Goal: Information Seeking & Learning: Learn about a topic

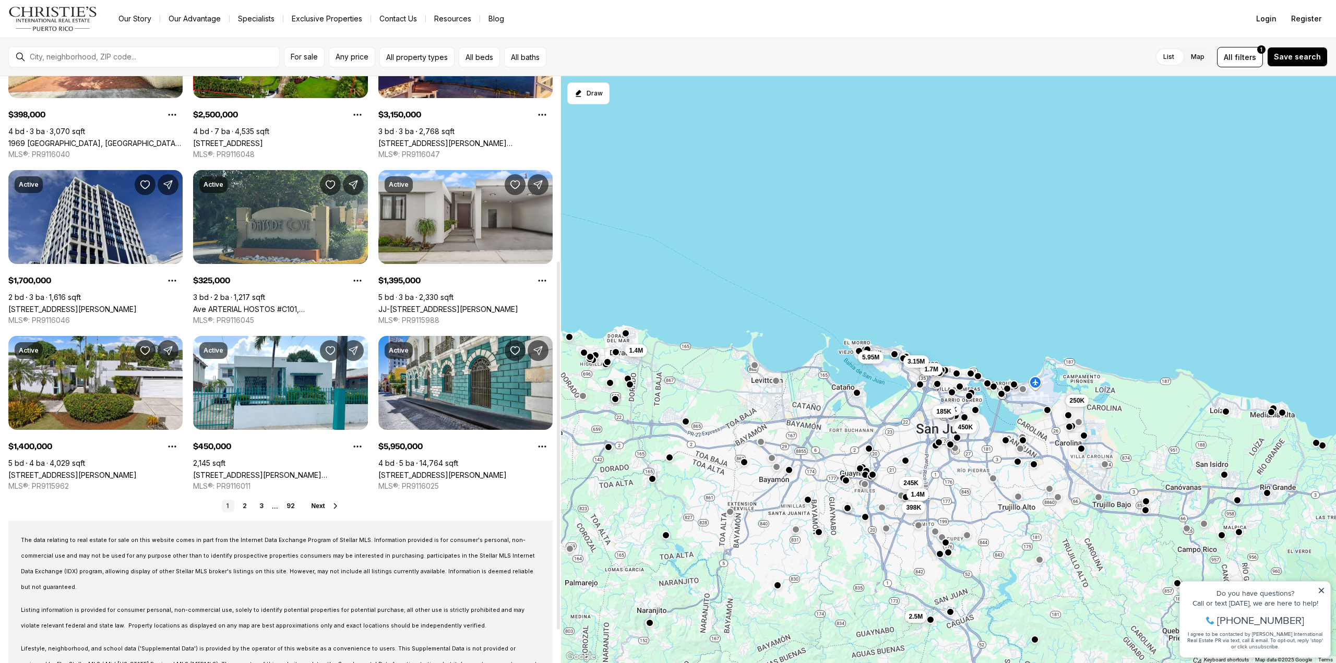
scroll to position [346, 0]
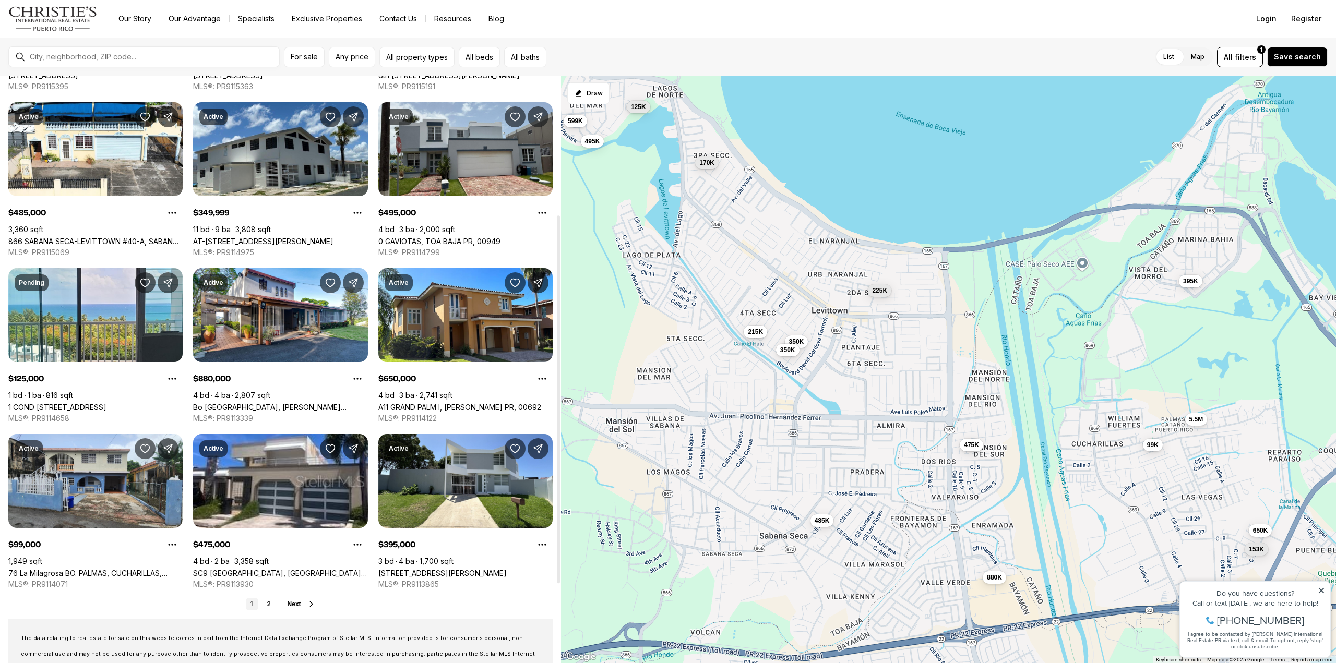
scroll to position [261, 0]
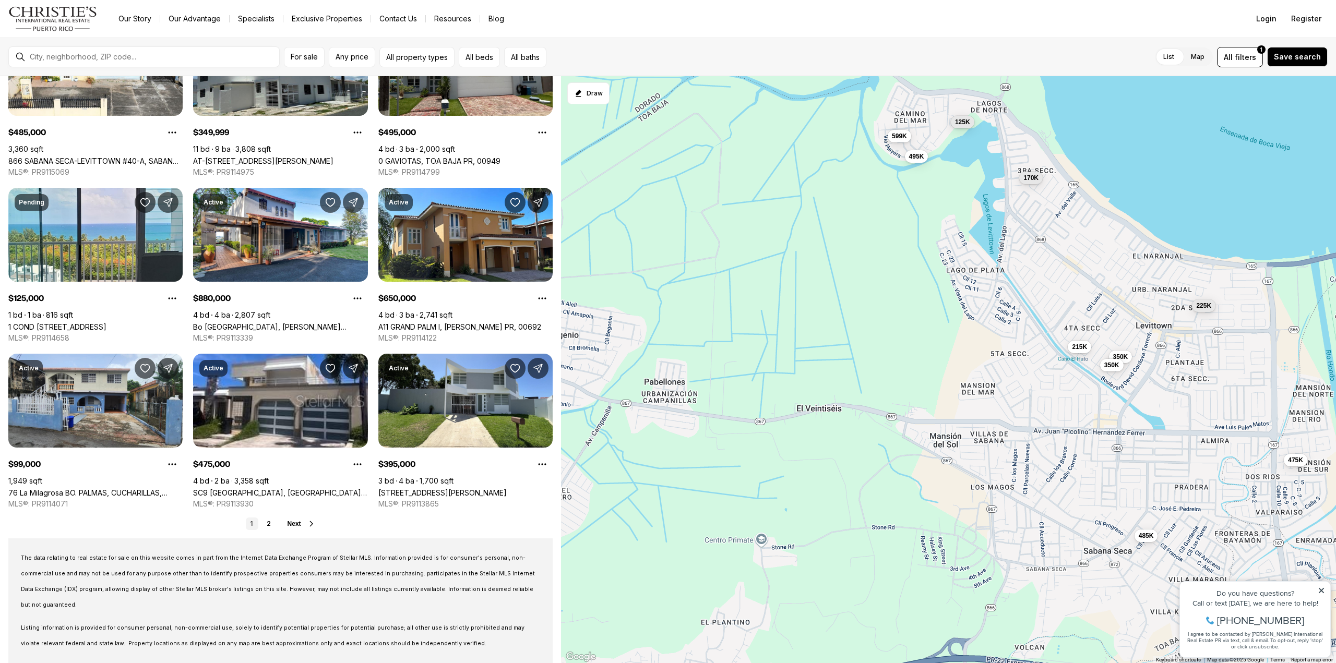
drag, startPoint x: 651, startPoint y: 420, endPoint x: 976, endPoint y: 435, distance: 325.4
click at [976, 435] on div "225K 170K 215K 599K 350K 125K 495K 350K 485K 475K 153K 5.5M 880K 650K 99K 395K" at bounding box center [948, 369] width 775 height 587
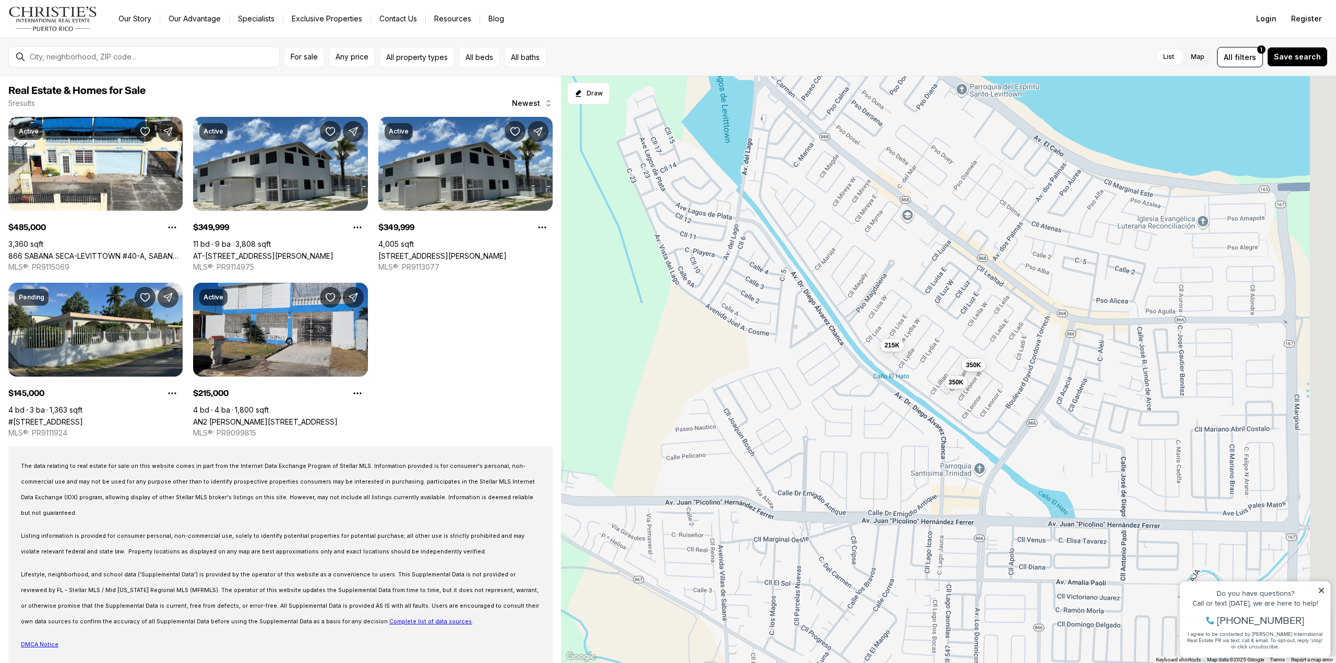
drag, startPoint x: 1124, startPoint y: 312, endPoint x: 848, endPoint y: 478, distance: 322.7
click at [848, 478] on div "485K 350K 350K 145K 215K" at bounding box center [948, 369] width 775 height 587
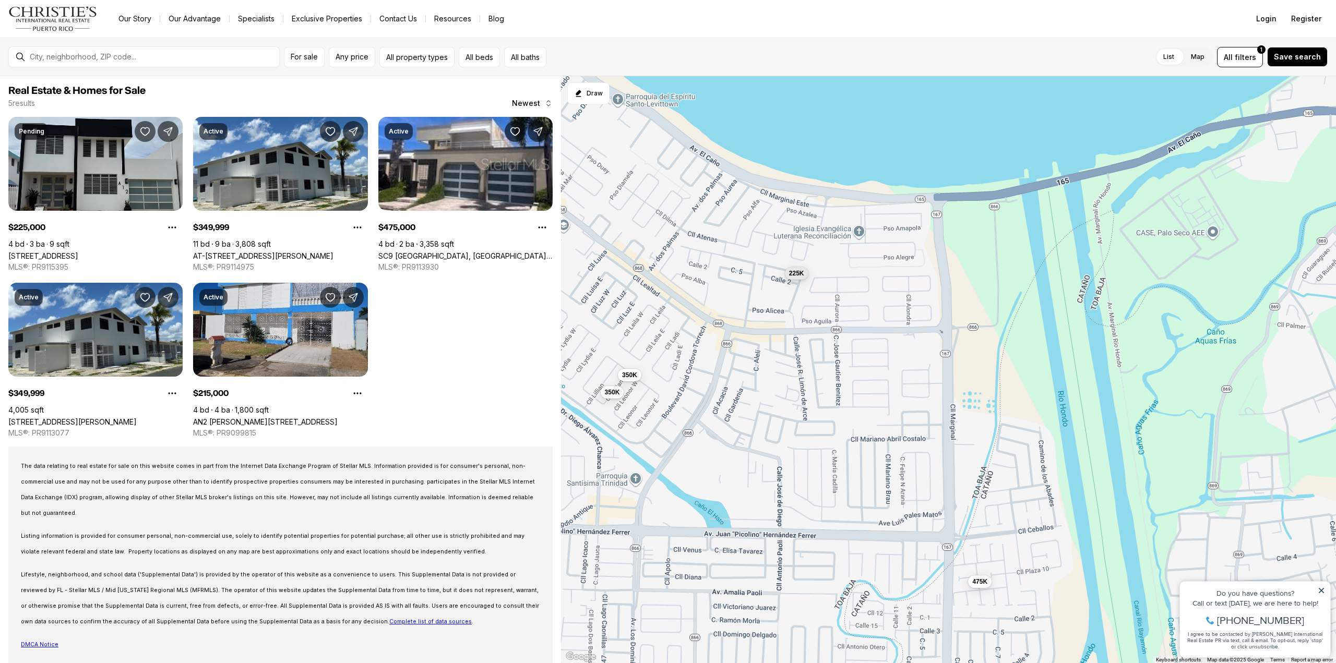
drag, startPoint x: 1078, startPoint y: 348, endPoint x: 791, endPoint y: 321, distance: 288.8
click at [796, 322] on div "350K 350K 215K 225K 475K" at bounding box center [948, 369] width 775 height 587
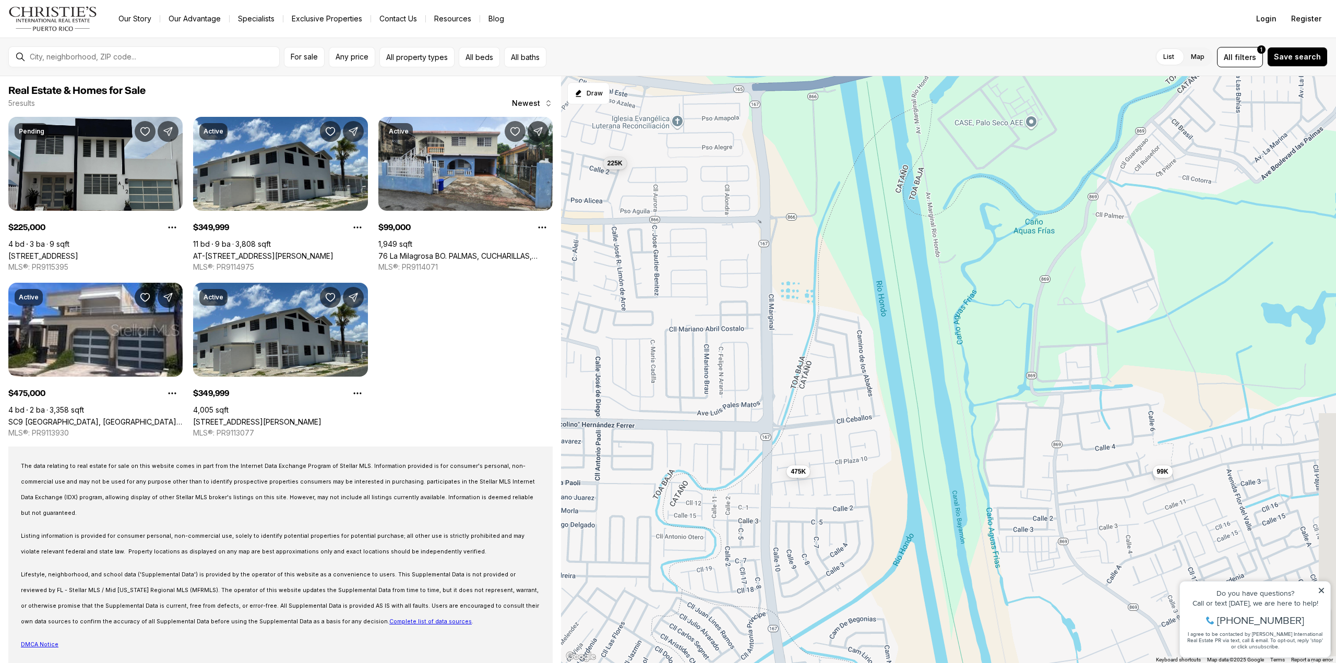
drag, startPoint x: 829, startPoint y: 404, endPoint x: 688, endPoint y: 310, distance: 169.7
click at [695, 319] on div "350K 350K 225K 475K 99K" at bounding box center [948, 369] width 775 height 587
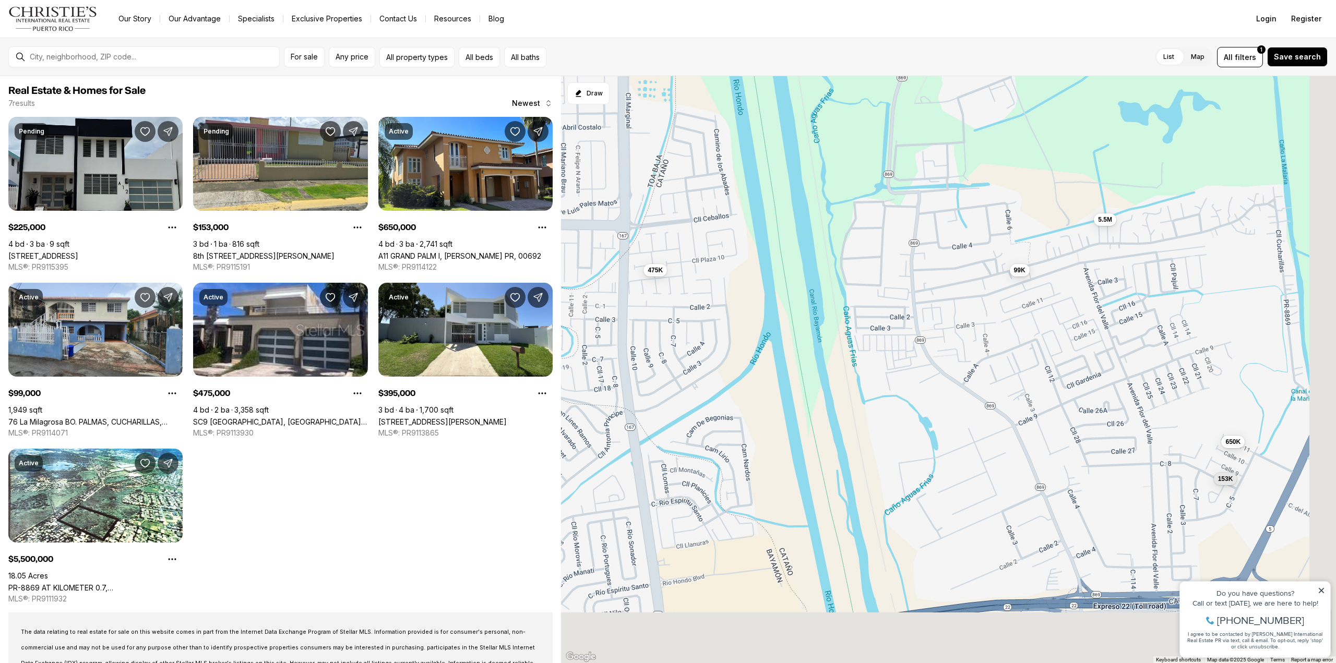
drag, startPoint x: 1009, startPoint y: 538, endPoint x: 814, endPoint y: 227, distance: 366.6
click at [823, 255] on div "225K 475K 99K 153K 650K 395K 5.5M" at bounding box center [948, 369] width 775 height 587
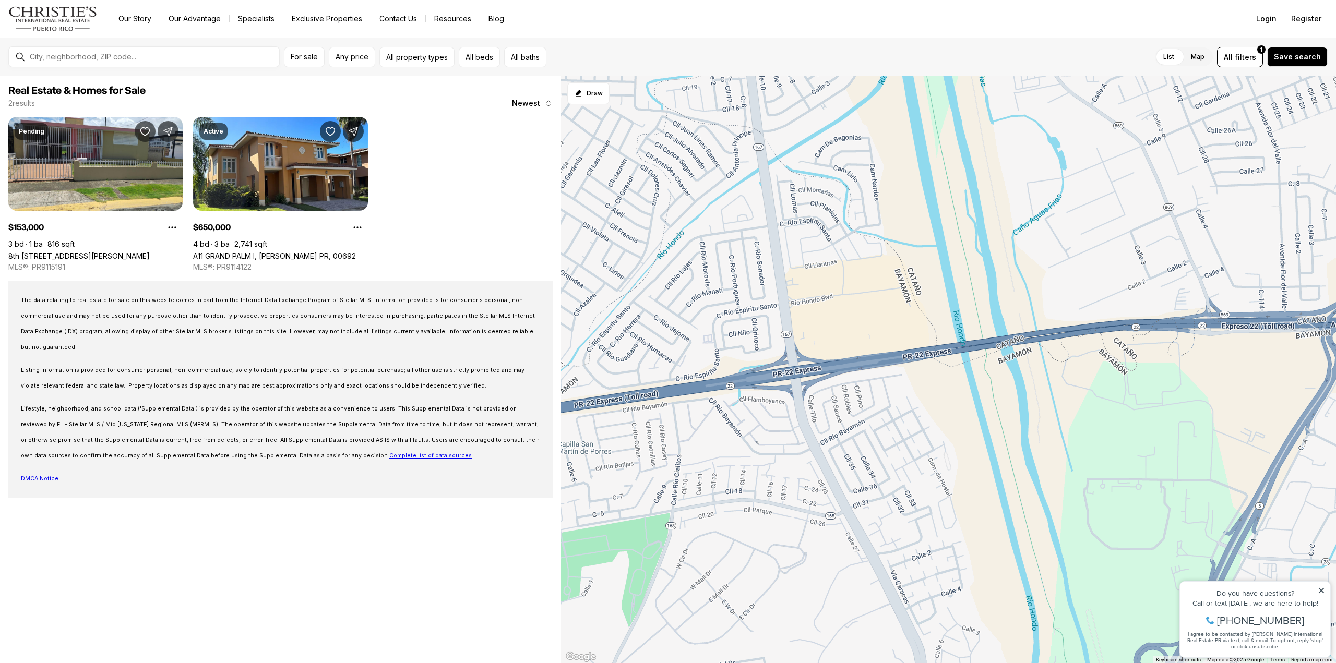
drag, startPoint x: 630, startPoint y: 463, endPoint x: 954, endPoint y: 442, distance: 324.7
click at [954, 442] on div "153K 650K" at bounding box center [948, 369] width 775 height 587
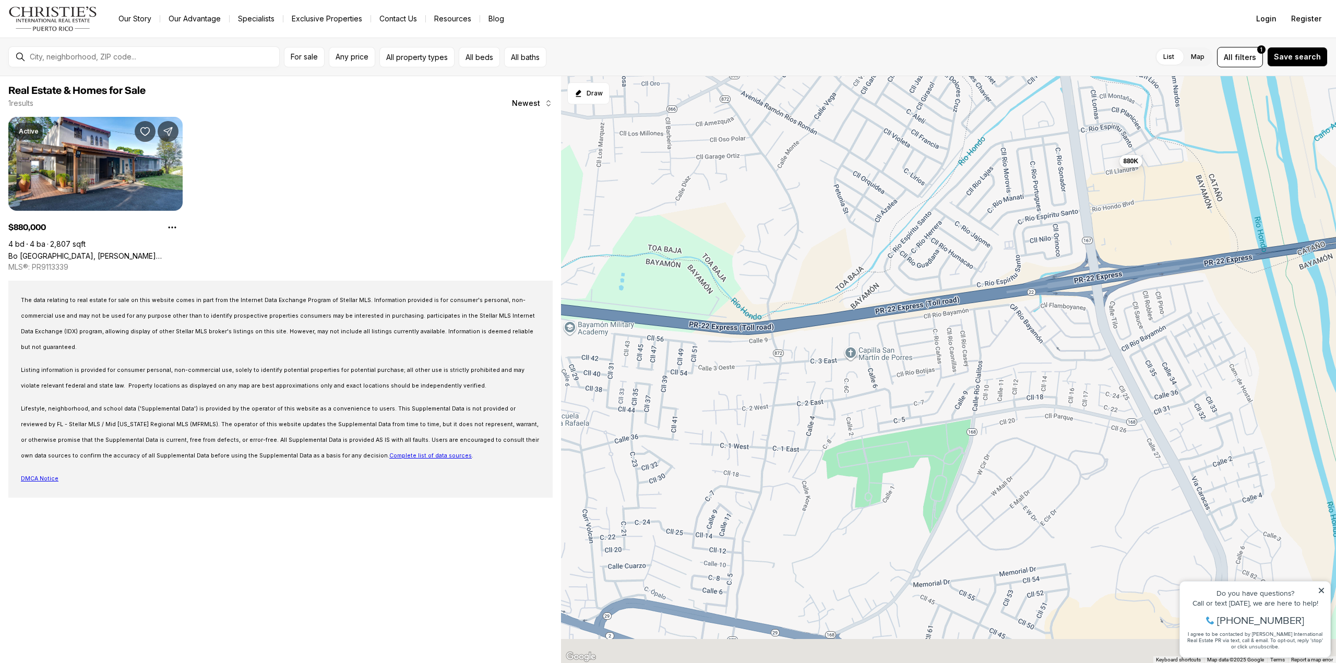
drag, startPoint x: 765, startPoint y: 354, endPoint x: 1064, endPoint y: 260, distance: 313.9
click at [1064, 260] on div "880K" at bounding box center [948, 369] width 775 height 587
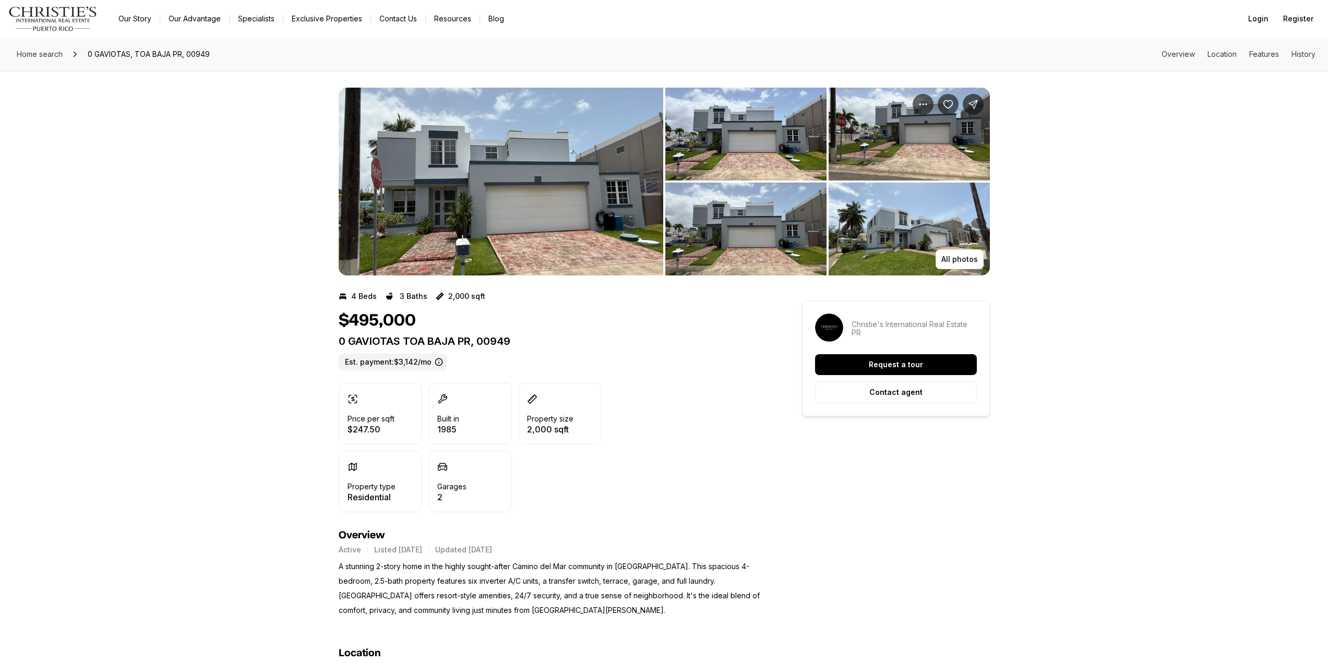
click at [530, 216] on img "View image gallery" at bounding box center [501, 182] width 325 height 188
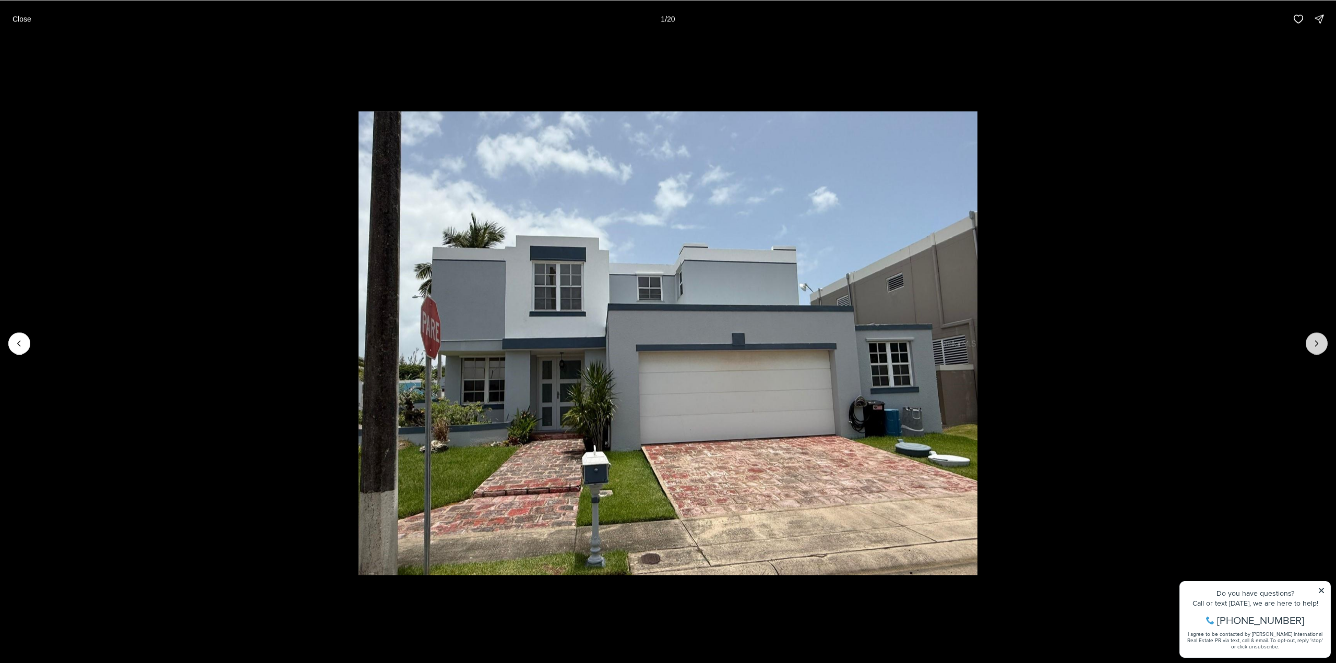
click at [1314, 342] on icon "Next slide" at bounding box center [1316, 343] width 10 height 10
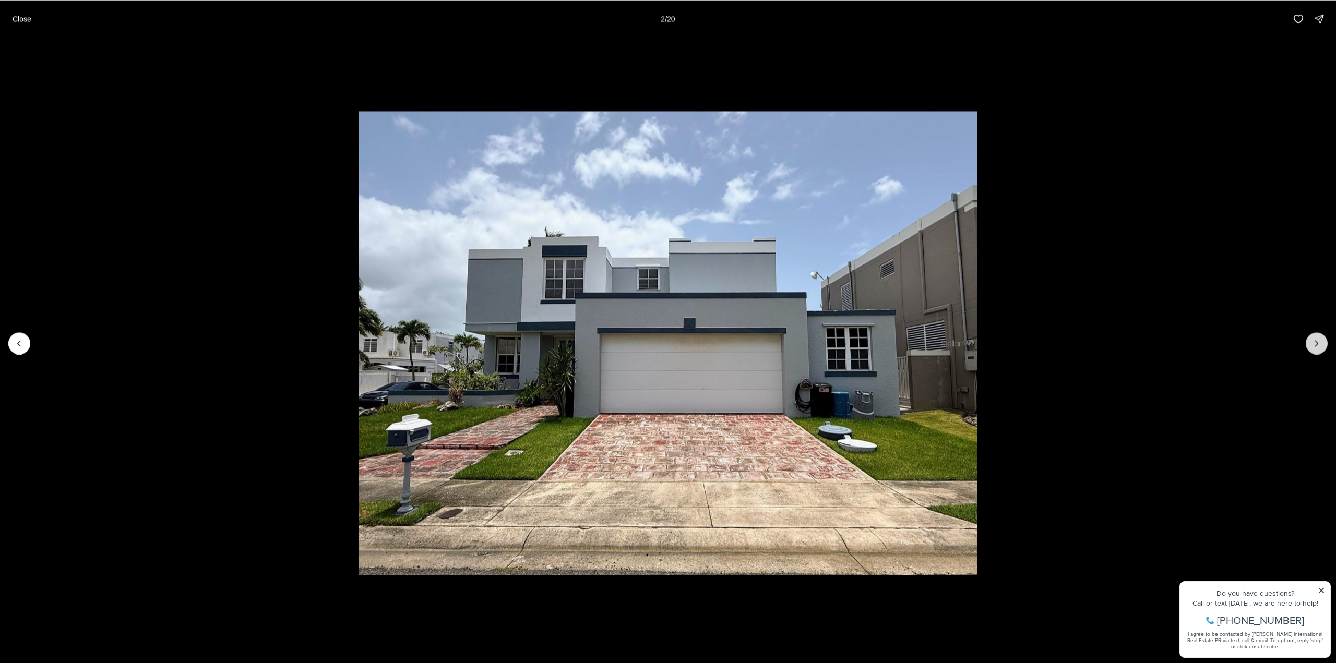
click at [1314, 342] on icon "Next slide" at bounding box center [1316, 343] width 10 height 10
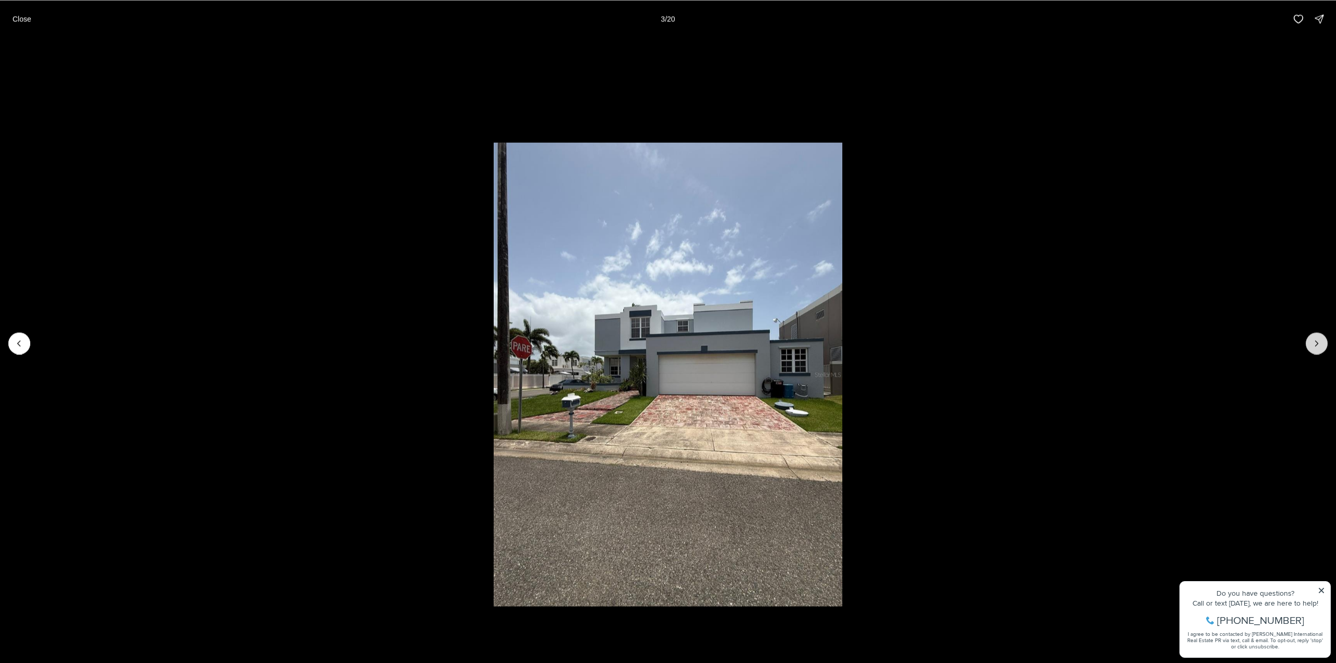
click at [1314, 342] on icon "Next slide" at bounding box center [1316, 343] width 10 height 10
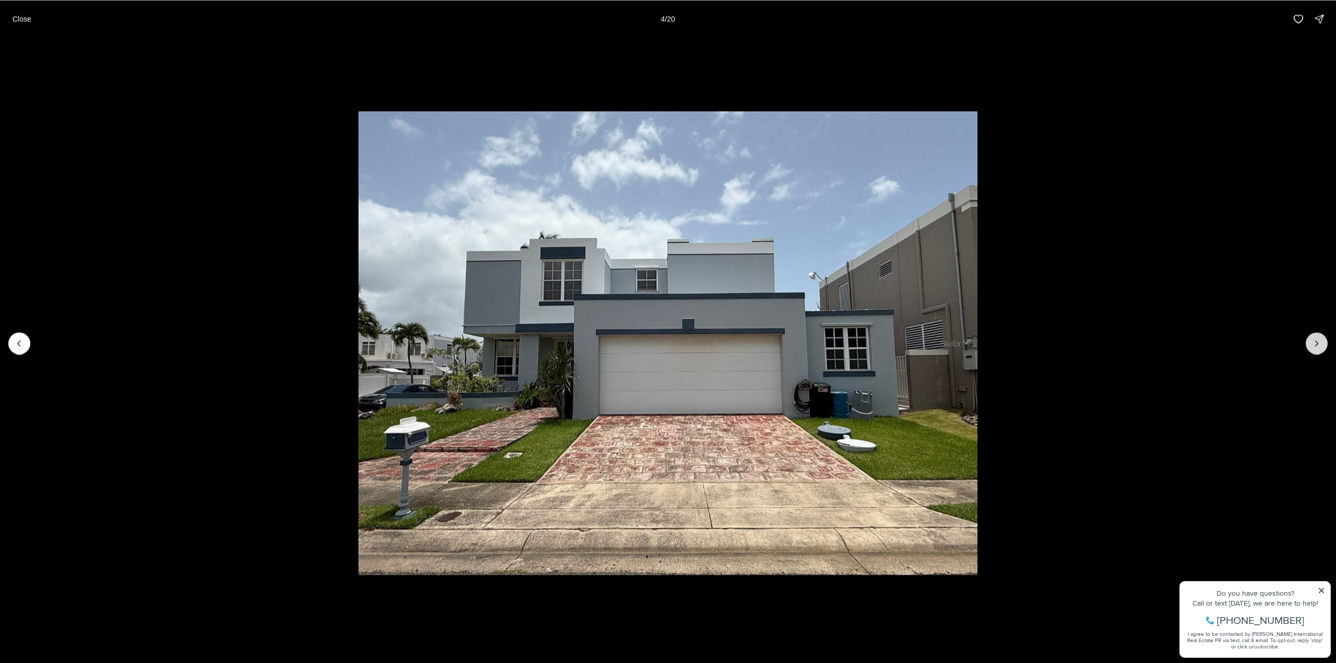
click at [1314, 342] on icon "Next slide" at bounding box center [1316, 343] width 10 height 10
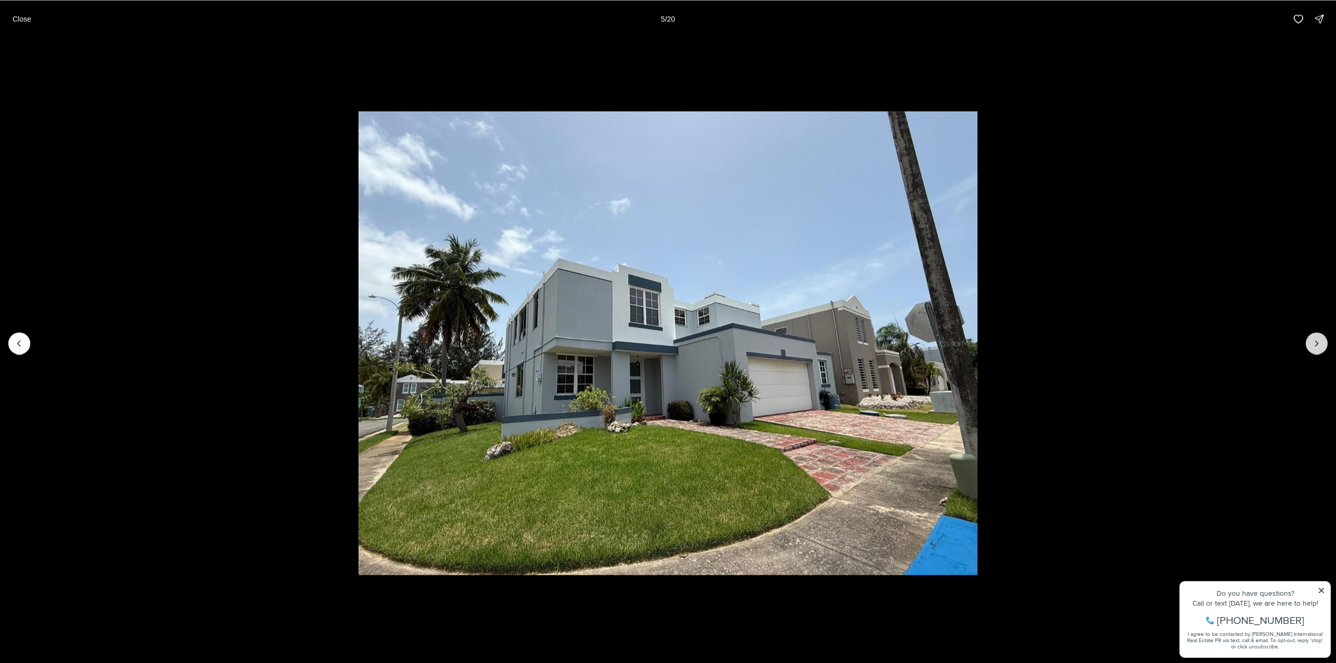
click at [1314, 342] on icon "Next slide" at bounding box center [1316, 343] width 10 height 10
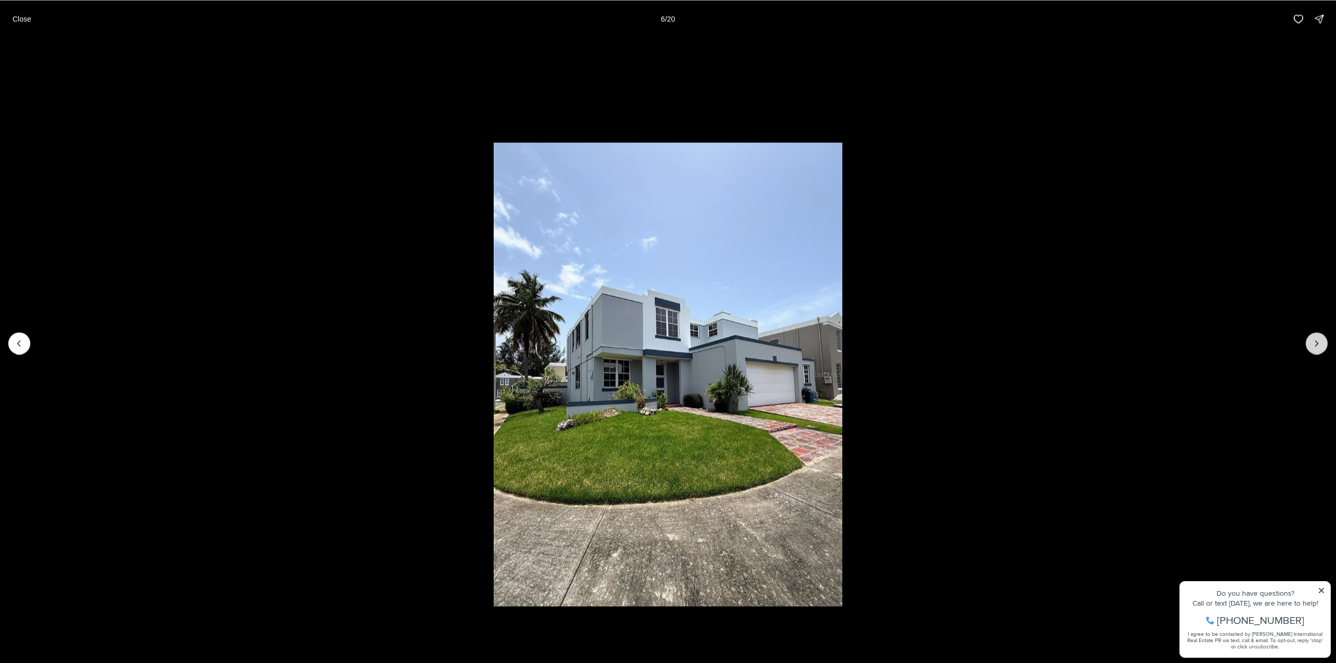
click at [1314, 342] on icon "Next slide" at bounding box center [1316, 343] width 10 height 10
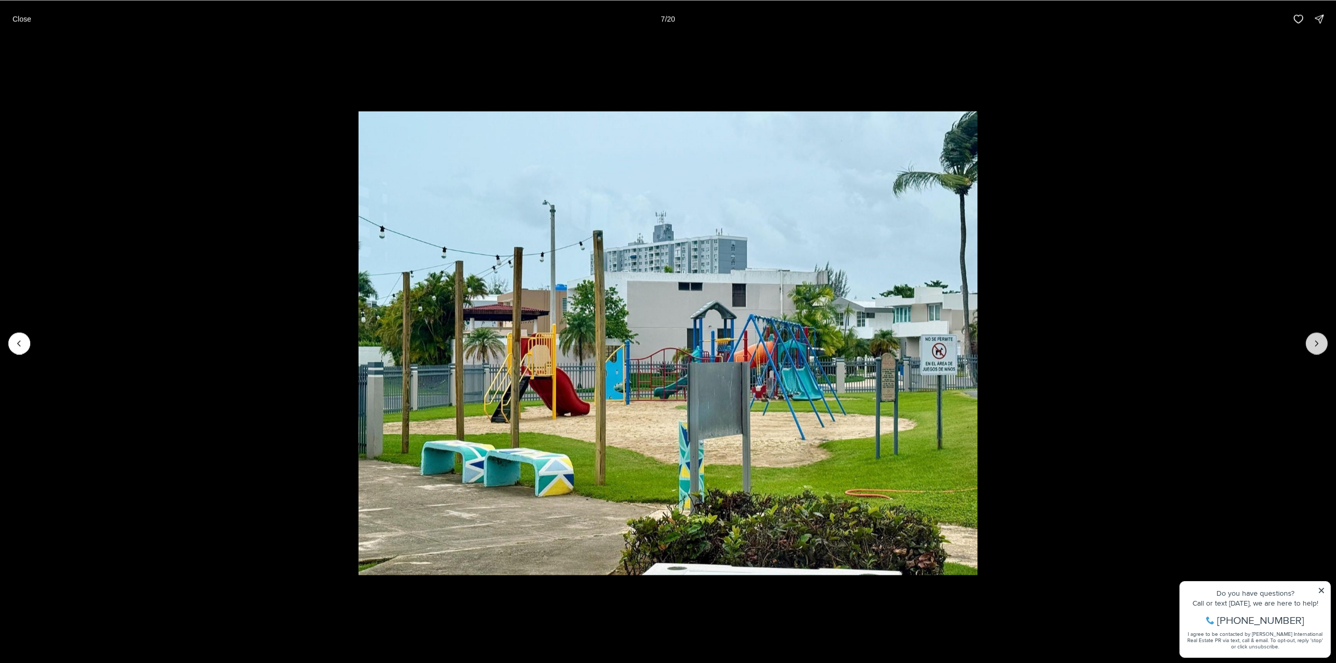
click at [1314, 342] on icon "Next slide" at bounding box center [1316, 343] width 10 height 10
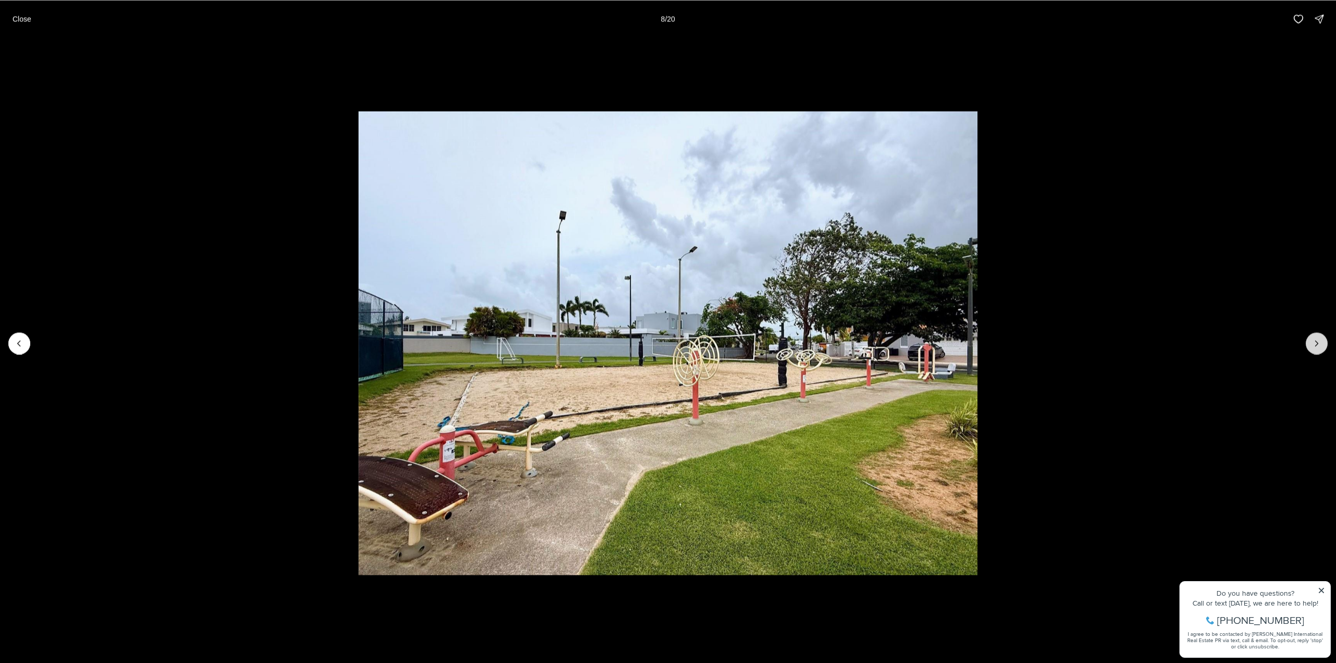
click at [1314, 342] on icon "Next slide" at bounding box center [1316, 343] width 10 height 10
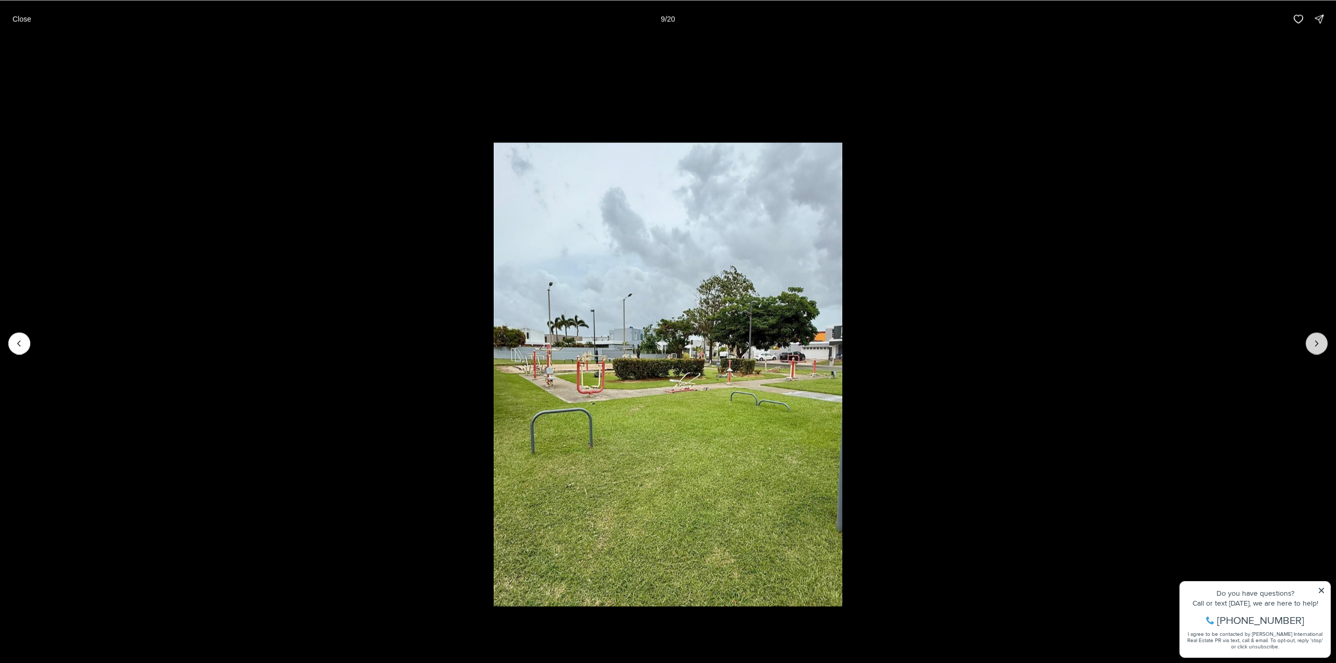
click at [1314, 342] on icon "Next slide" at bounding box center [1316, 343] width 10 height 10
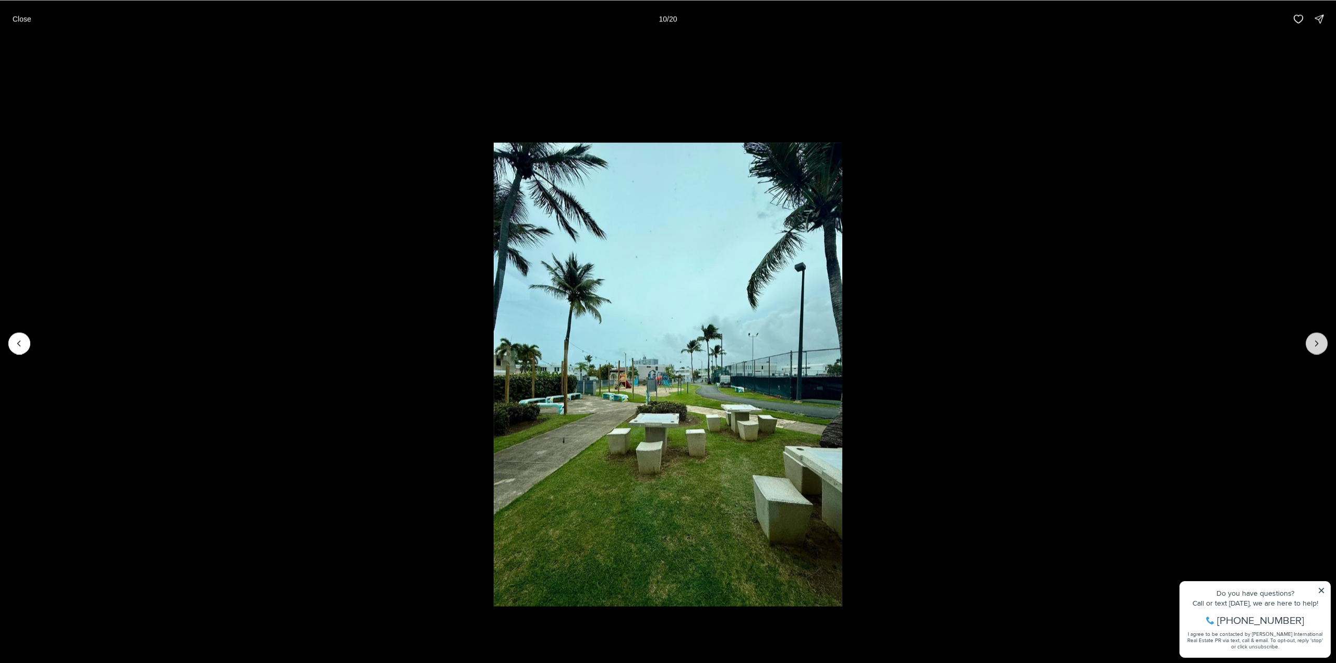
click at [1314, 342] on icon "Next slide" at bounding box center [1316, 343] width 10 height 10
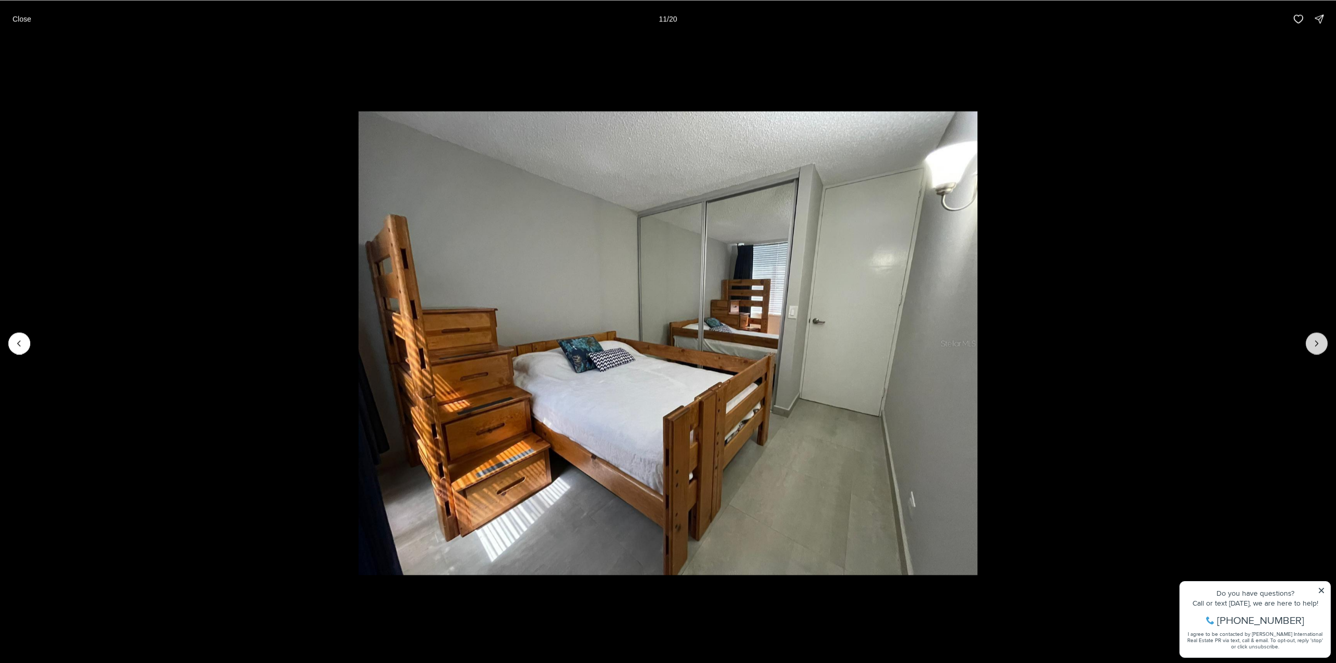
click at [1314, 342] on icon "Next slide" at bounding box center [1316, 343] width 10 height 10
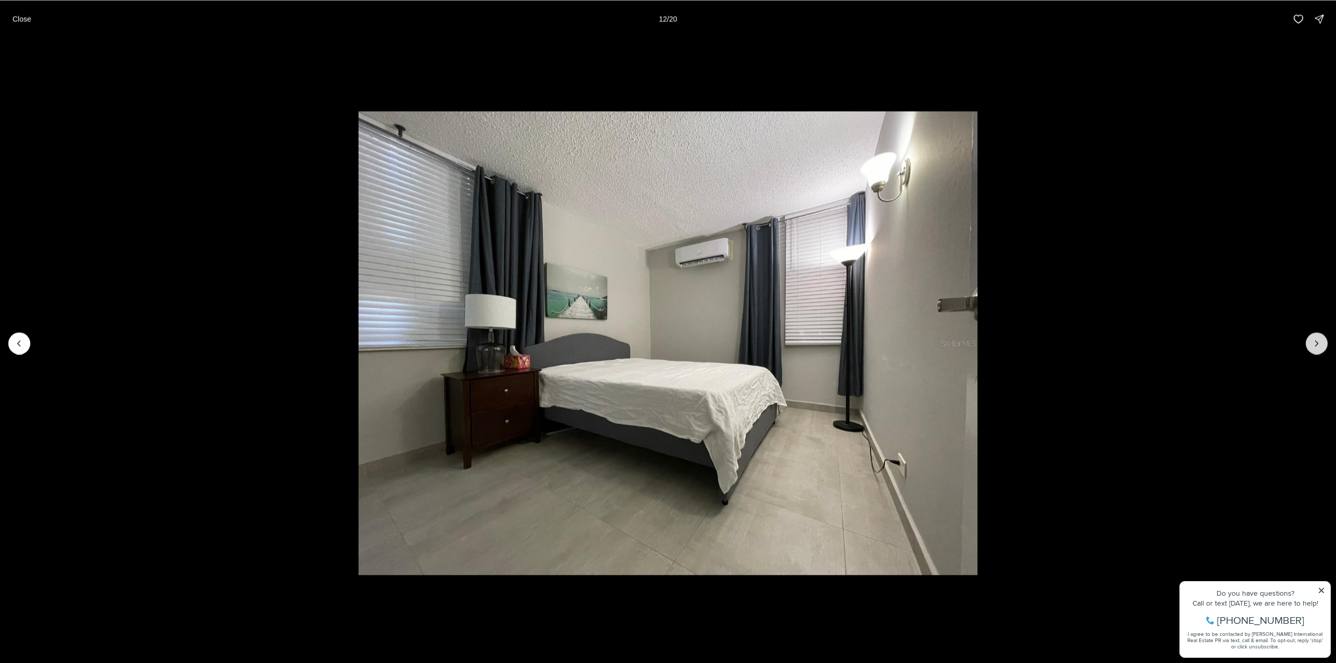
click at [1314, 342] on icon "Next slide" at bounding box center [1316, 343] width 10 height 10
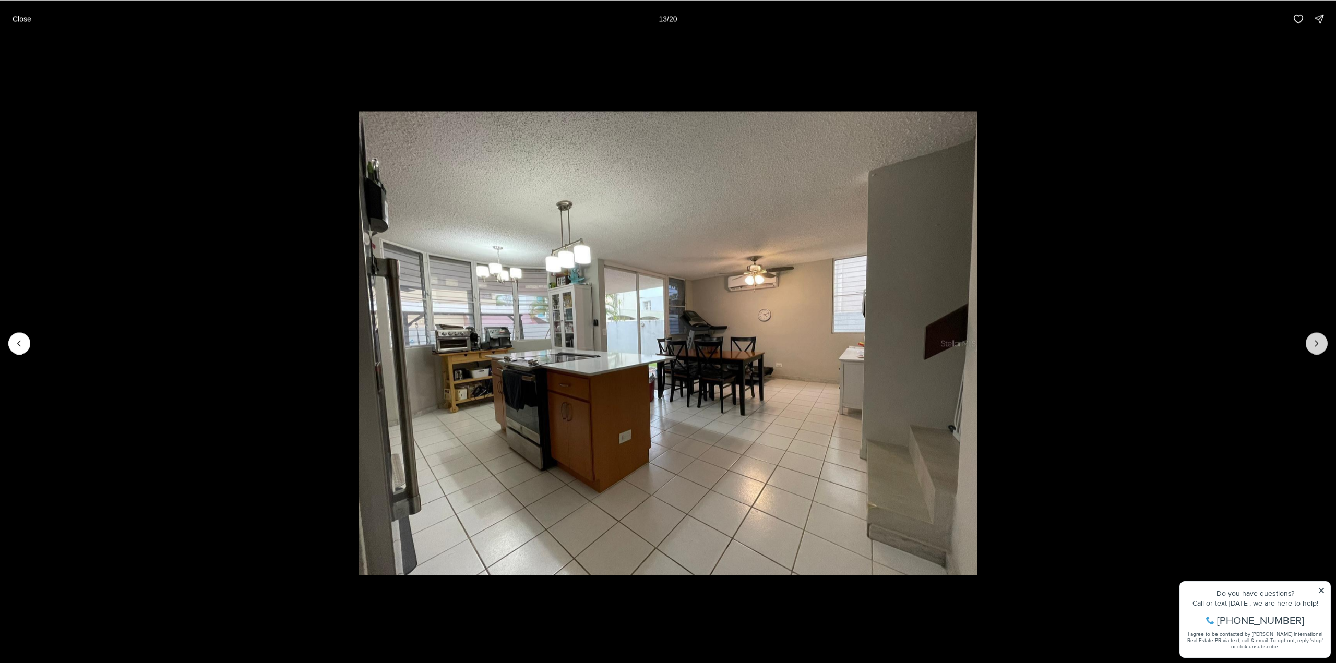
click at [1314, 342] on icon "Next slide" at bounding box center [1316, 343] width 10 height 10
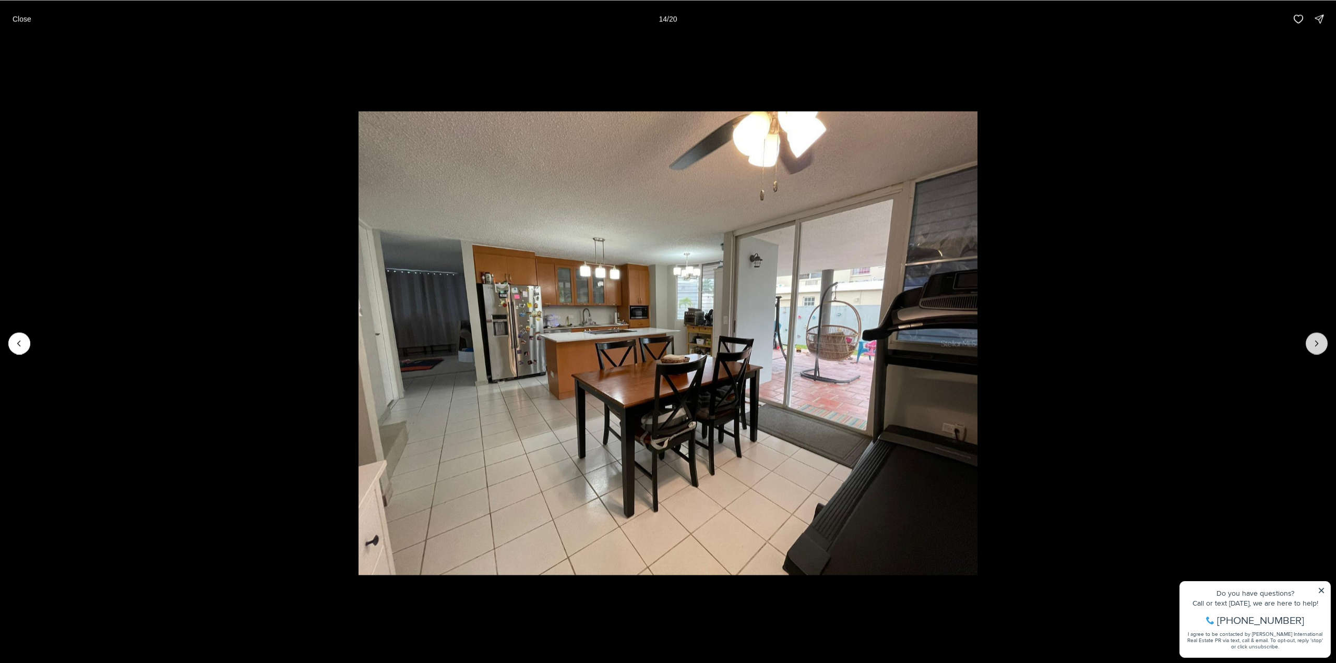
click at [1314, 342] on icon "Next slide" at bounding box center [1316, 343] width 10 height 10
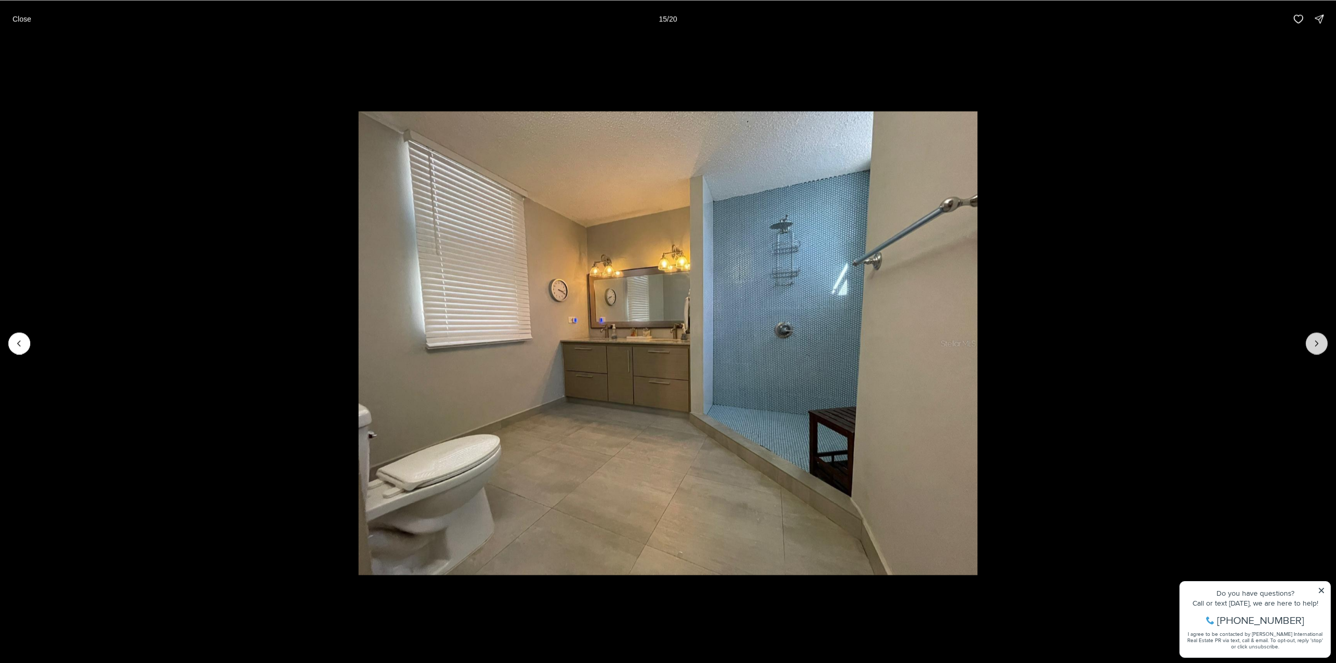
click at [1310, 342] on button "Next slide" at bounding box center [1316, 343] width 22 height 22
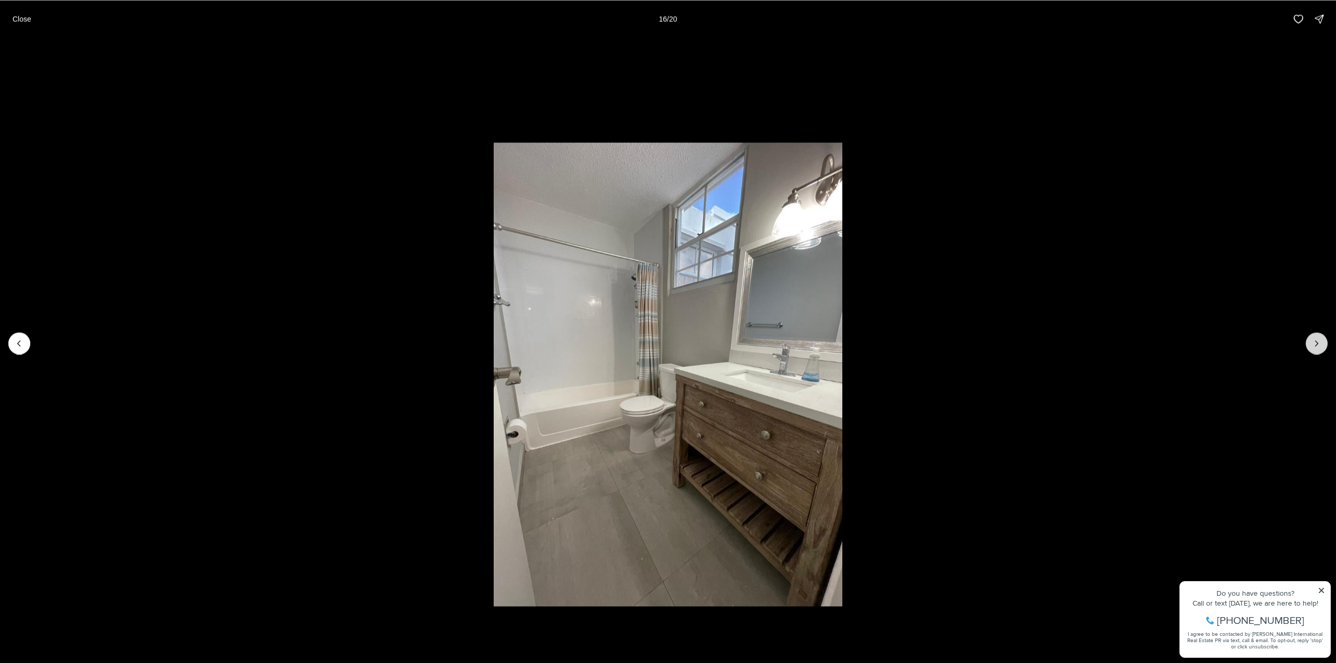
click at [1310, 342] on button "Next slide" at bounding box center [1316, 343] width 22 height 22
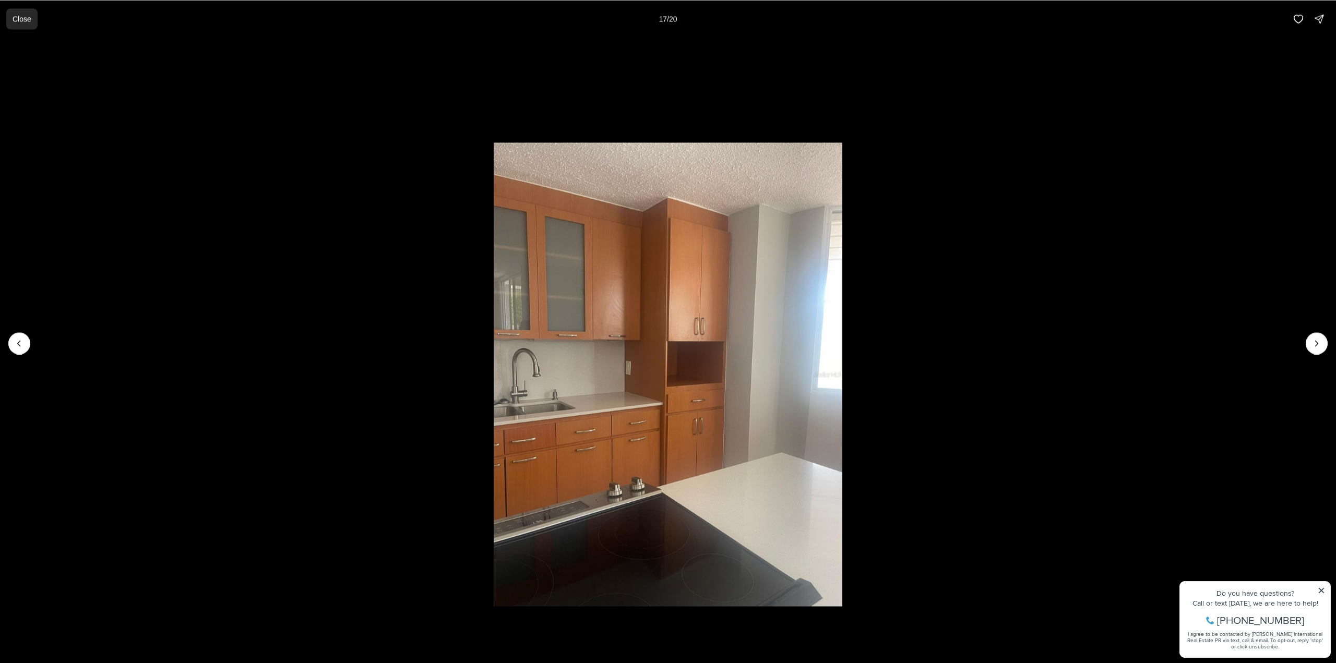
click at [18, 26] on button "Close" at bounding box center [21, 18] width 31 height 21
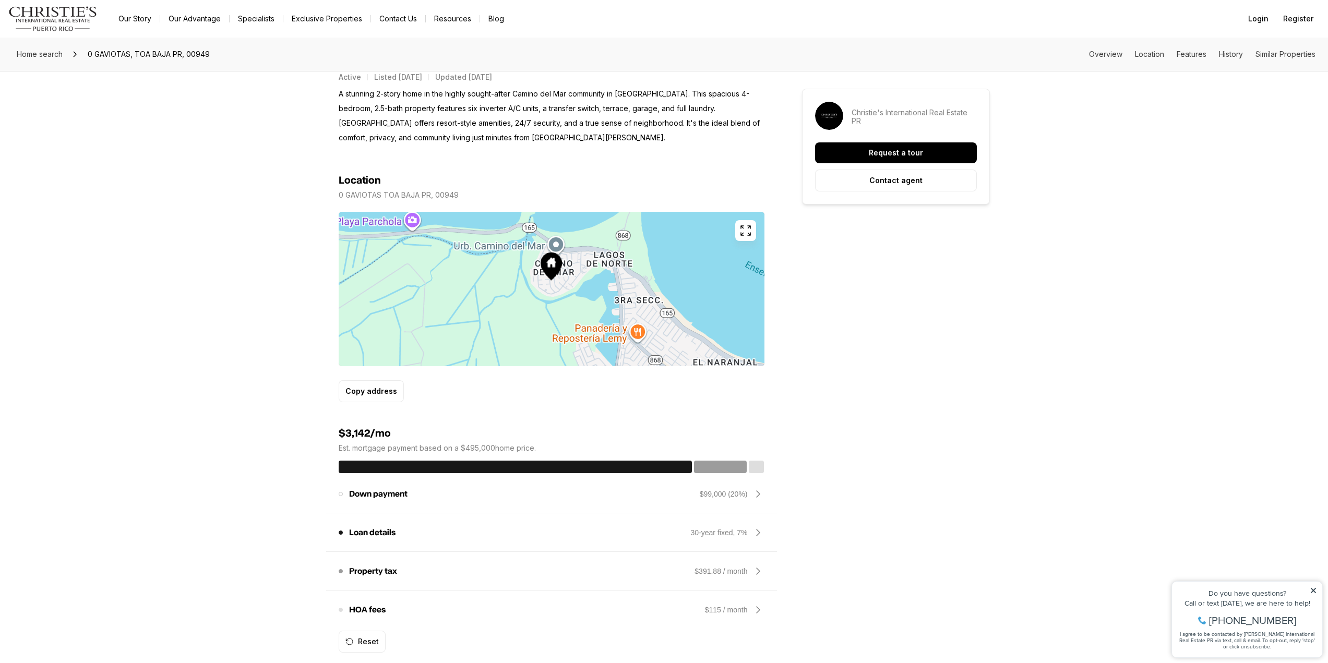
scroll to position [470, 0]
